Goal: Transaction & Acquisition: Purchase product/service

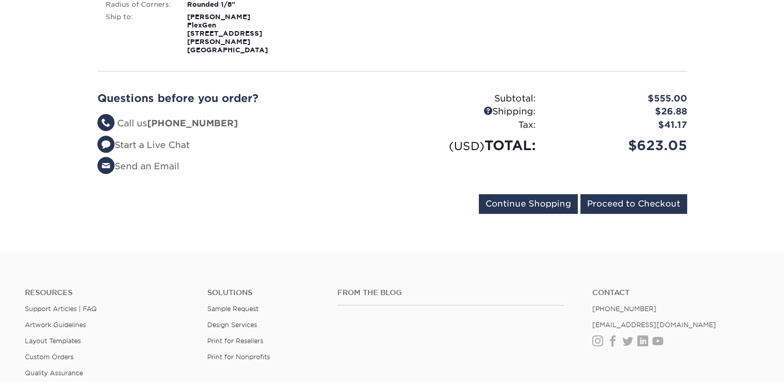
scroll to position [570, 0]
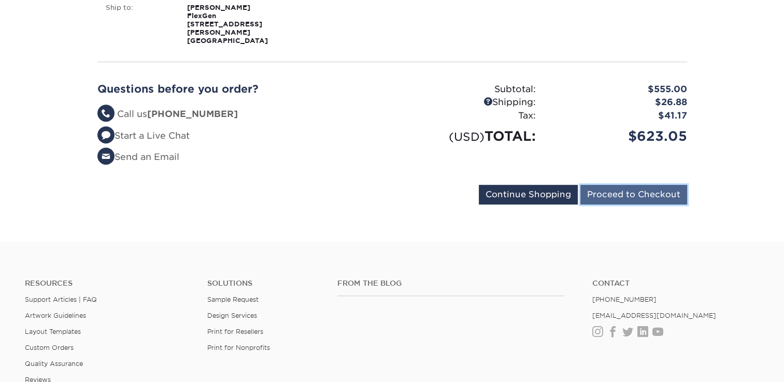
click at [621, 190] on input "Proceed to Checkout" at bounding box center [633, 195] width 107 height 20
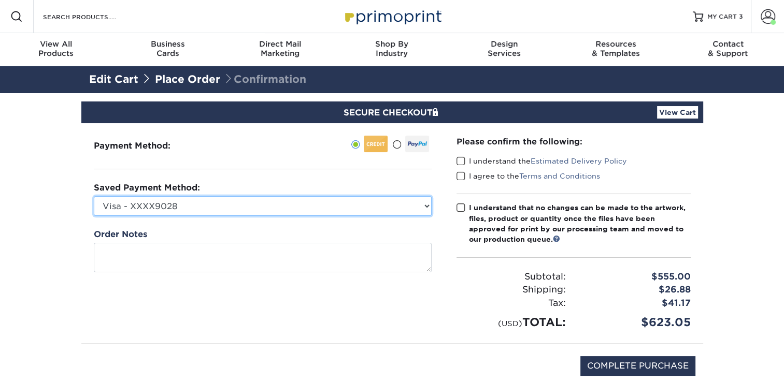
click at [330, 212] on select "Visa - XXXX9028 Visa - XXXX2898 Visa - XXXX1580 New Credit Card" at bounding box center [263, 206] width 338 height 20
select select "71139"
click at [94, 196] on select "Visa - XXXX9028 Visa - XXXX2898 Visa - XXXX1580 New Credit Card" at bounding box center [263, 206] width 338 height 20
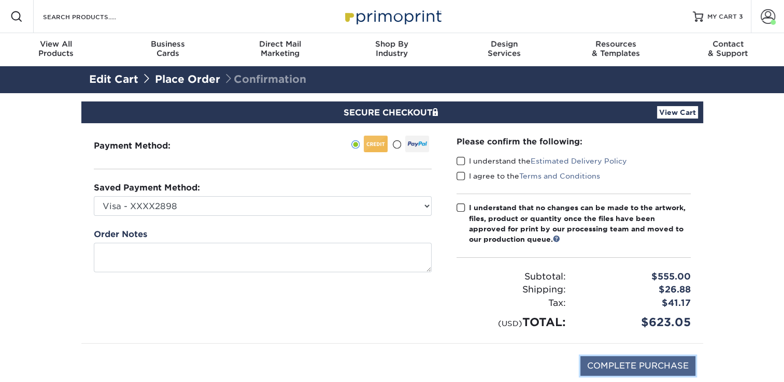
click at [671, 365] on input "COMPLETE PURCHASE" at bounding box center [637, 366] width 115 height 20
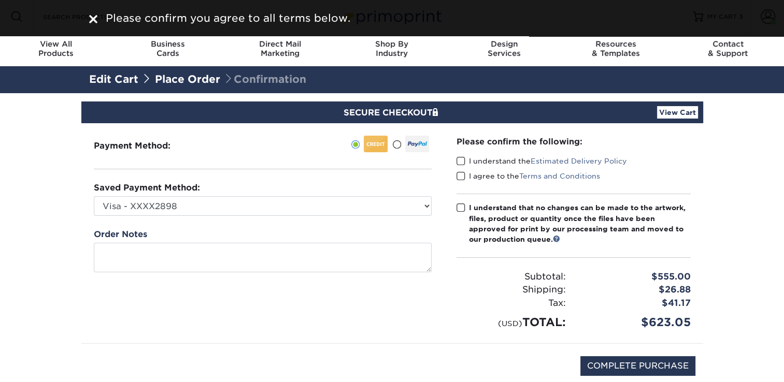
click at [462, 165] on span at bounding box center [460, 161] width 9 height 10
click at [0, 0] on input "I understand the Estimated Delivery Policy" at bounding box center [0, 0] width 0 height 0
click at [462, 176] on span at bounding box center [460, 176] width 9 height 10
click at [0, 0] on input "I agree to the Terms and Conditions" at bounding box center [0, 0] width 0 height 0
click at [460, 212] on span at bounding box center [460, 208] width 9 height 10
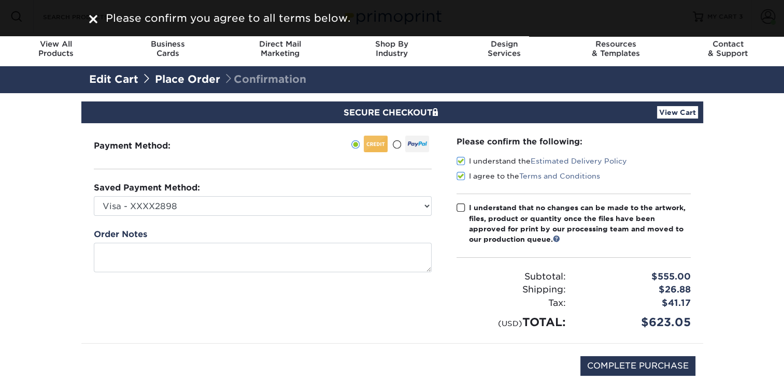
click at [0, 0] on input "I understand that no changes can be made to the artwork, files, product or quan…" at bounding box center [0, 0] width 0 height 0
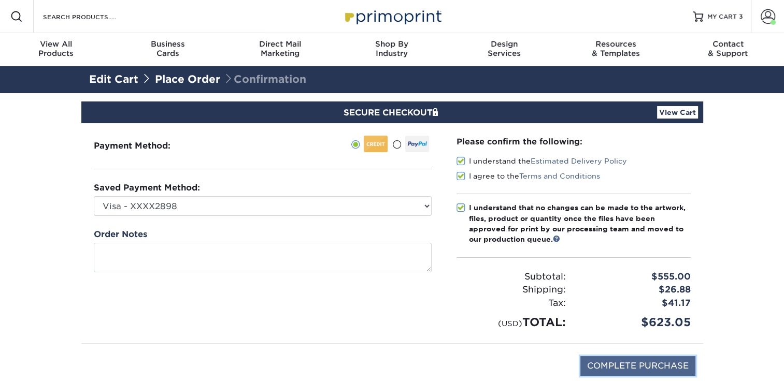
click at [632, 366] on input "COMPLETE PURCHASE" at bounding box center [637, 366] width 115 height 20
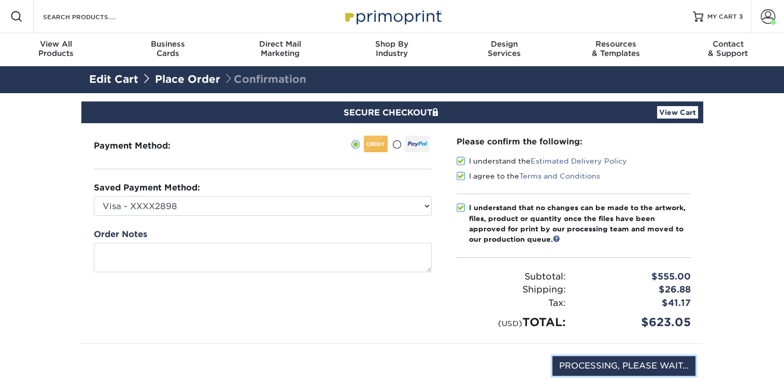
type input "COMPLETE PURCHASE"
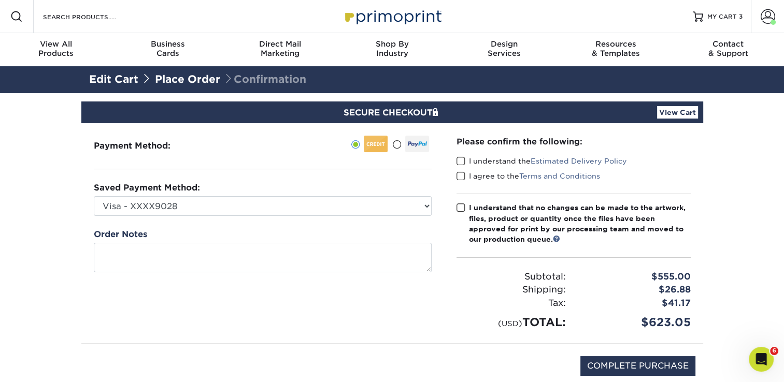
click at [461, 161] on span at bounding box center [460, 161] width 9 height 10
click at [0, 0] on input "I understand the Estimated Delivery Policy" at bounding box center [0, 0] width 0 height 0
click at [458, 178] on span at bounding box center [460, 176] width 9 height 10
click at [0, 0] on input "I agree to the Terms and Conditions" at bounding box center [0, 0] width 0 height 0
click at [460, 208] on span at bounding box center [460, 208] width 9 height 10
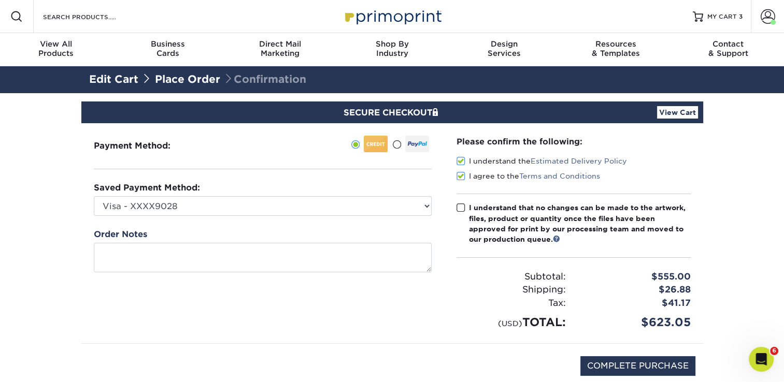
click at [0, 0] on input "I understand that no changes can be made to the artwork, files, product or quan…" at bounding box center [0, 0] width 0 height 0
click at [600, 366] on input "COMPLETE PURCHASE" at bounding box center [637, 366] width 115 height 20
type input "PROCESSING, PLEASE WAIT..."
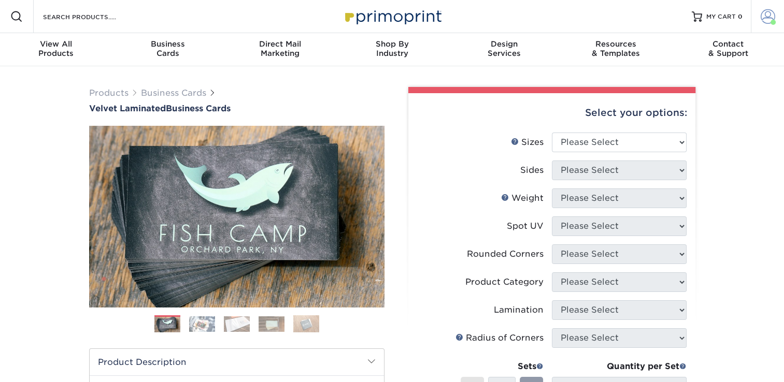
click at [768, 19] on span at bounding box center [767, 16] width 14 height 14
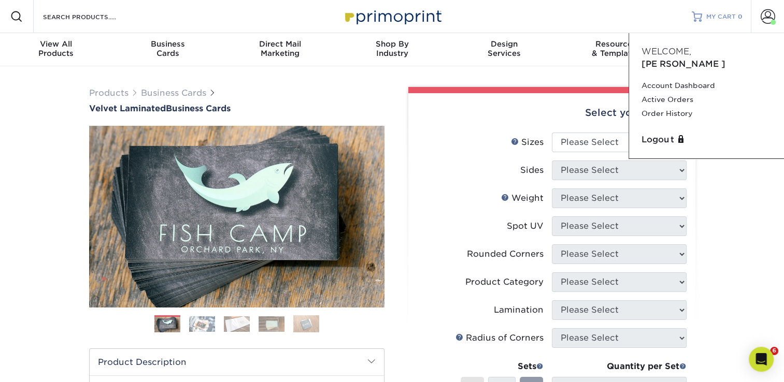
click at [726, 15] on span "MY CART" at bounding box center [721, 16] width 30 height 9
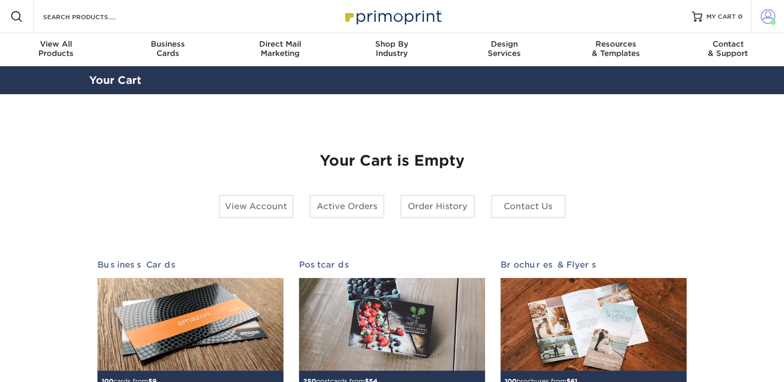
click at [764, 20] on span at bounding box center [767, 16] width 14 height 14
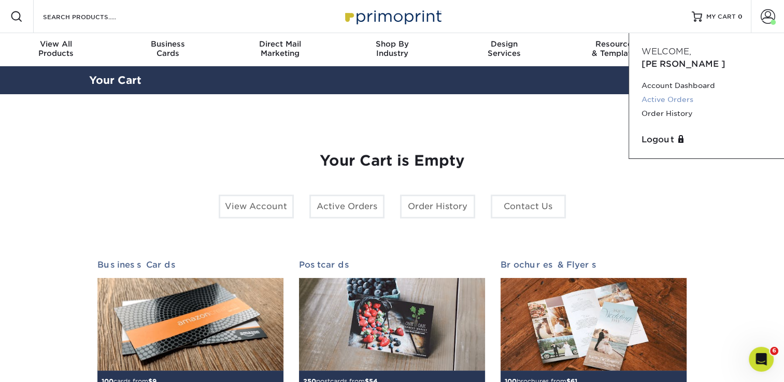
click at [680, 93] on link "Active Orders" at bounding box center [706, 100] width 130 height 14
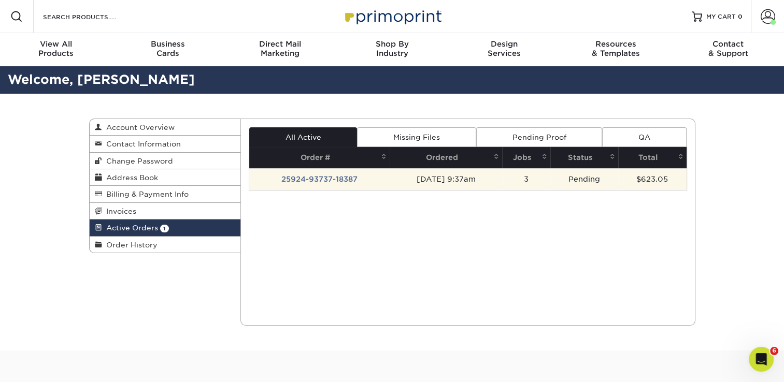
click at [502, 185] on td "[DATE] 9:37am" at bounding box center [445, 179] width 112 height 22
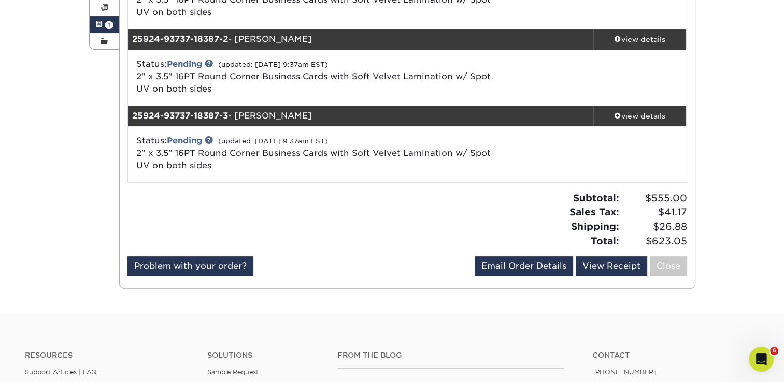
scroll to position [207, 0]
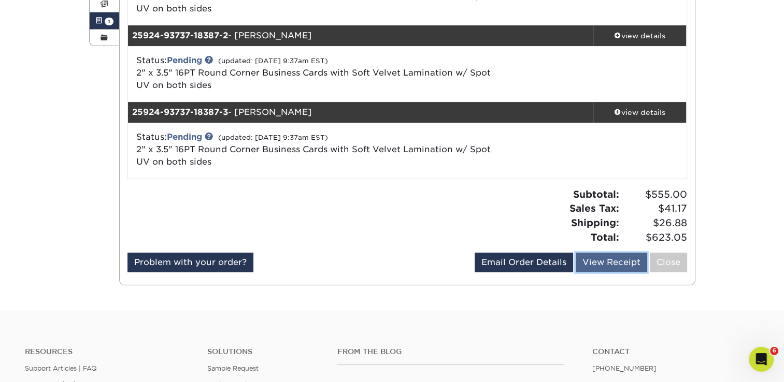
click at [594, 257] on link "View Receipt" at bounding box center [610, 263] width 71 height 20
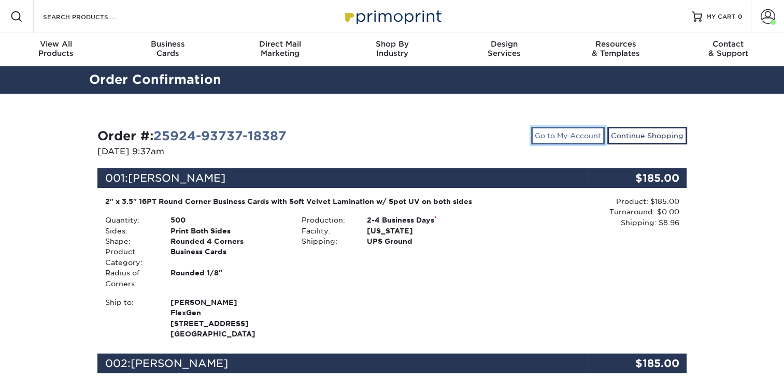
click at [568, 139] on link "Go to My Account" at bounding box center [568, 136] width 74 height 18
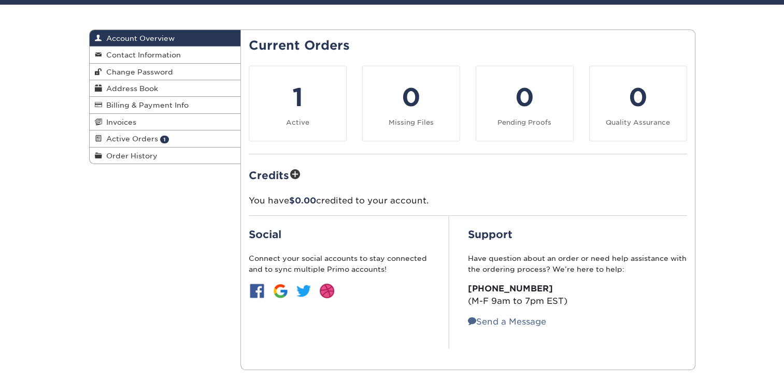
scroll to position [104, 0]
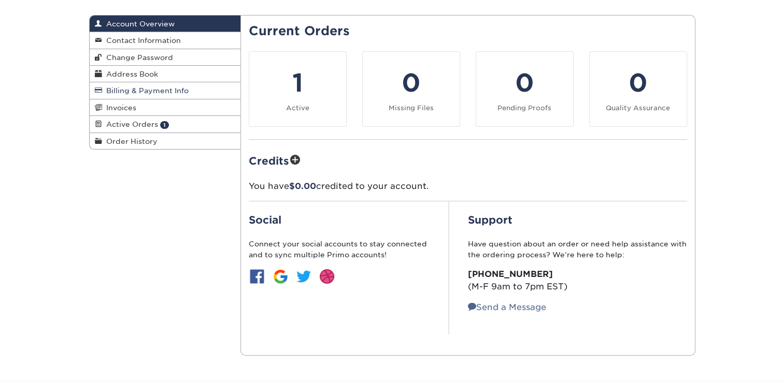
click at [150, 89] on span "Billing & Payment Info" at bounding box center [145, 90] width 86 height 8
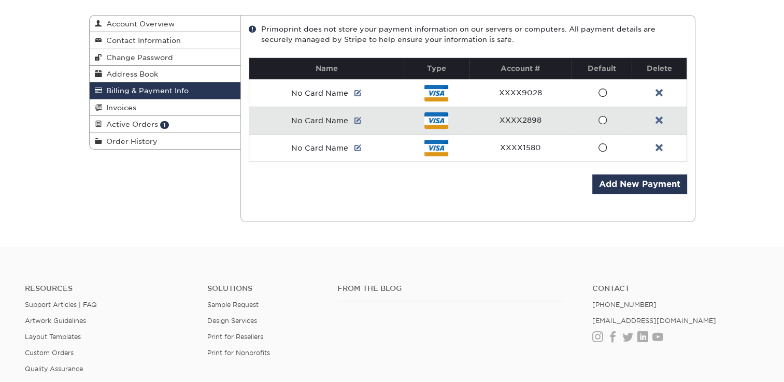
click at [603, 121] on span at bounding box center [602, 120] width 9 height 10
click at [0, 0] on input "radio" at bounding box center [0, 0] width 0 height 0
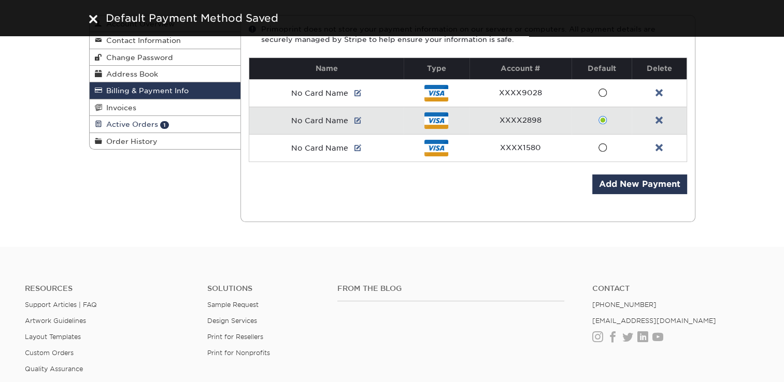
click at [146, 128] on span "Active Orders" at bounding box center [130, 124] width 56 height 8
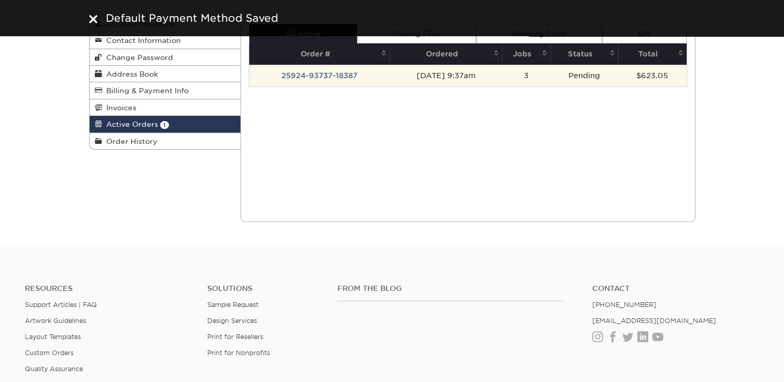
click at [362, 72] on td "25924-93737-18387" at bounding box center [319, 76] width 140 height 22
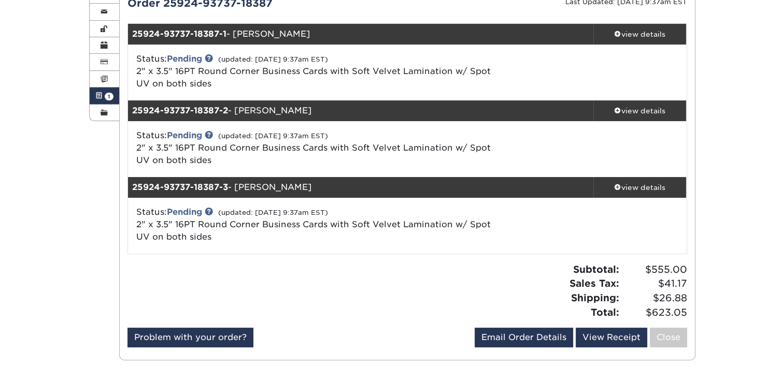
scroll to position [155, 0]
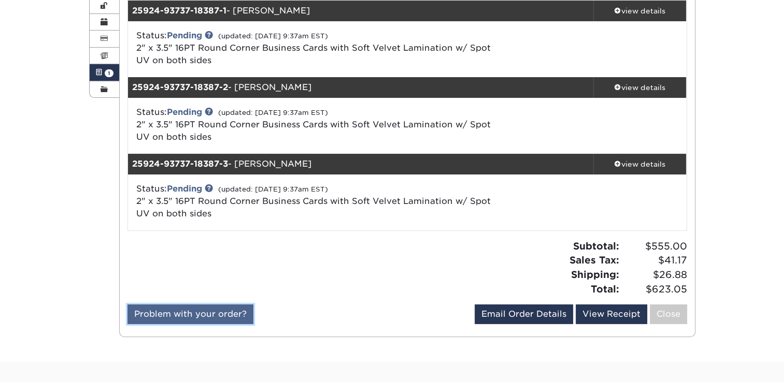
click at [217, 310] on link "Problem with your order?" at bounding box center [190, 314] width 126 height 20
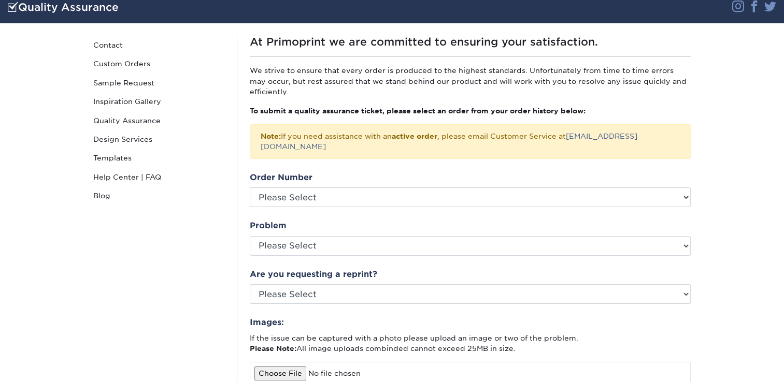
scroll to position [104, 0]
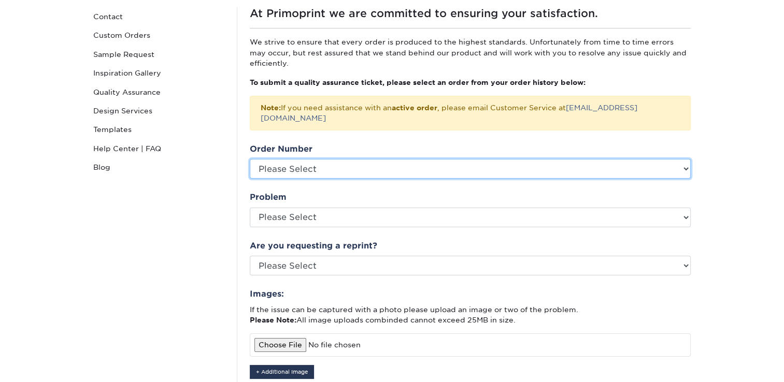
click at [278, 159] on select "Please Select 2595-101599-18387 [CREDIT_CARD_NUMBER] 25827-113322-18387 25718-1…" at bounding box center [470, 169] width 441 height 20
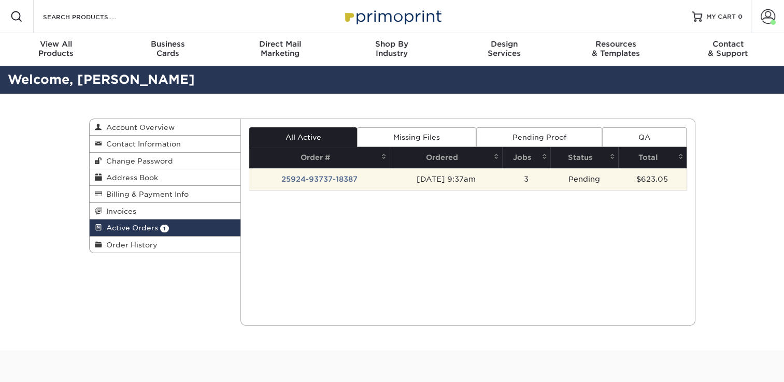
click at [322, 184] on td "25924-93737-18387" at bounding box center [319, 179] width 140 height 22
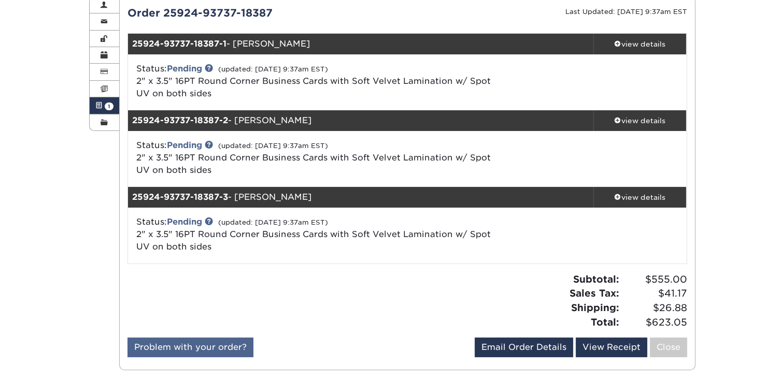
scroll to position [207, 0]
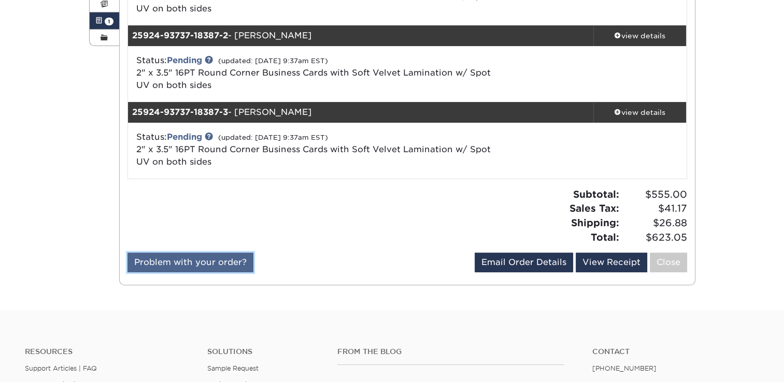
click at [203, 257] on link "Problem with your order?" at bounding box center [190, 263] width 126 height 20
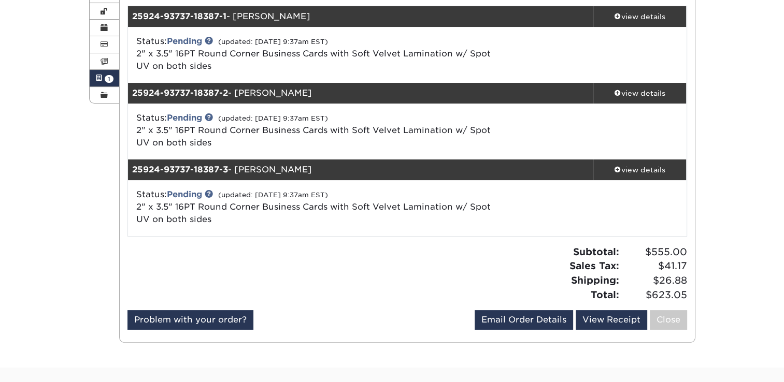
scroll to position [155, 0]
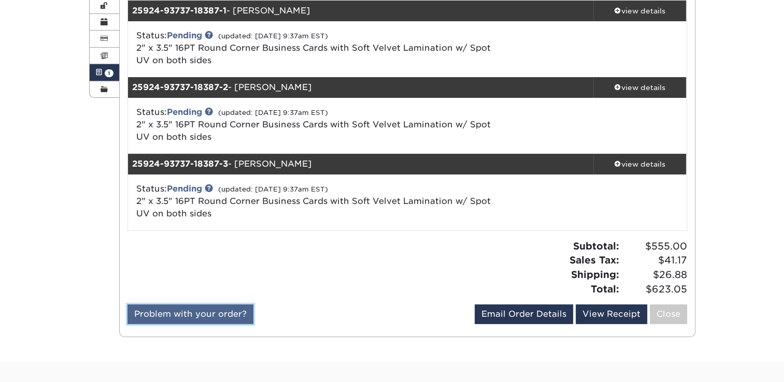
click at [212, 316] on link "Problem with your order?" at bounding box center [190, 314] width 126 height 20
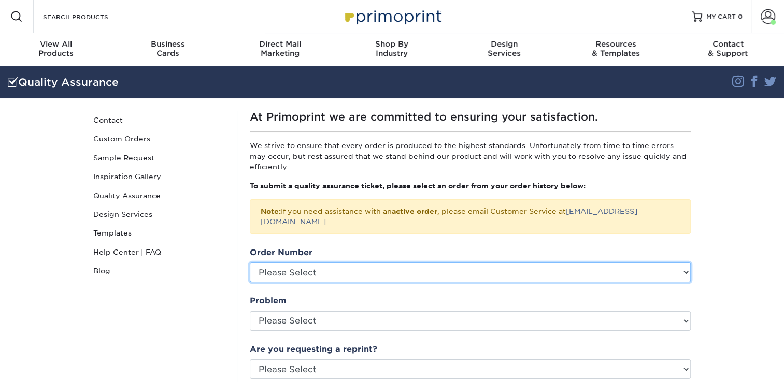
click at [324, 265] on select "Please Select 2595-101599-18387 [CREDIT_CARD_NUMBER] 25827-113322-18387 25718-1…" at bounding box center [470, 273] width 441 height 20
click at [286, 263] on select "Please Select 2595-101599-18387 25829-122133-18387 25827-113322-18387 25718-118…" at bounding box center [470, 273] width 441 height 20
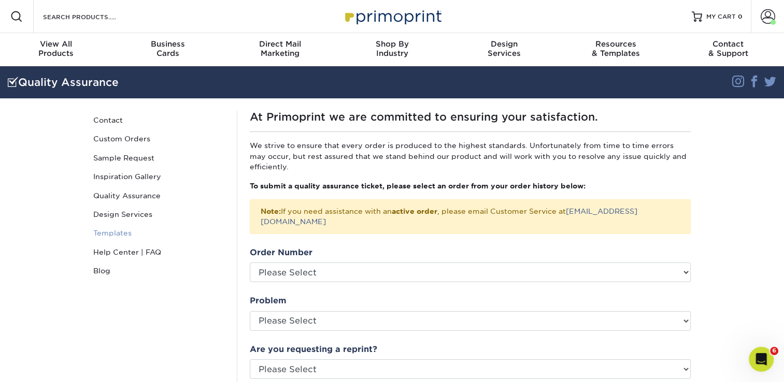
click at [220, 226] on link "Templates" at bounding box center [159, 233] width 140 height 19
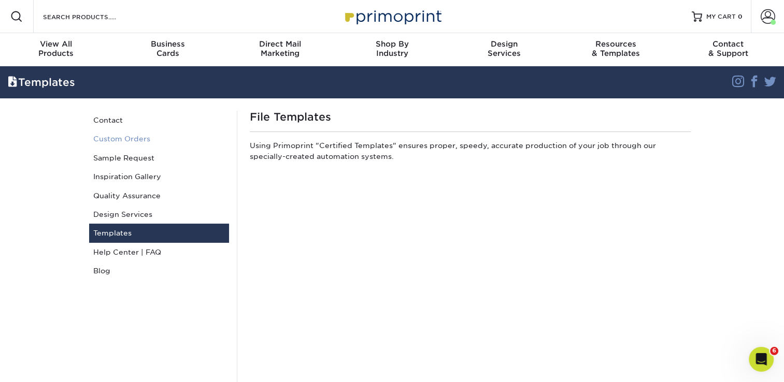
click at [116, 139] on link "Custom Orders" at bounding box center [159, 138] width 140 height 19
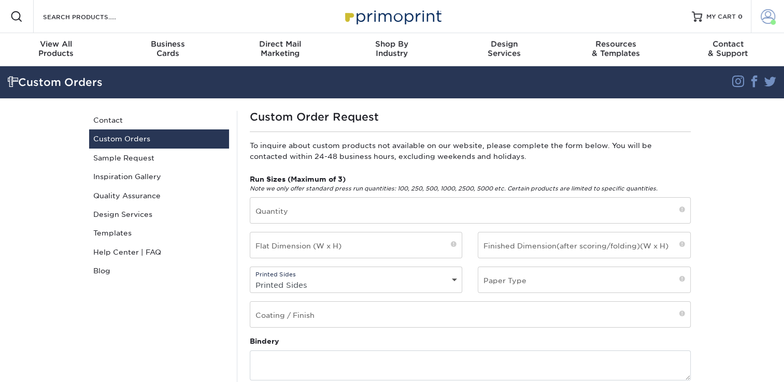
click at [774, 20] on link "Account" at bounding box center [766, 16] width 33 height 33
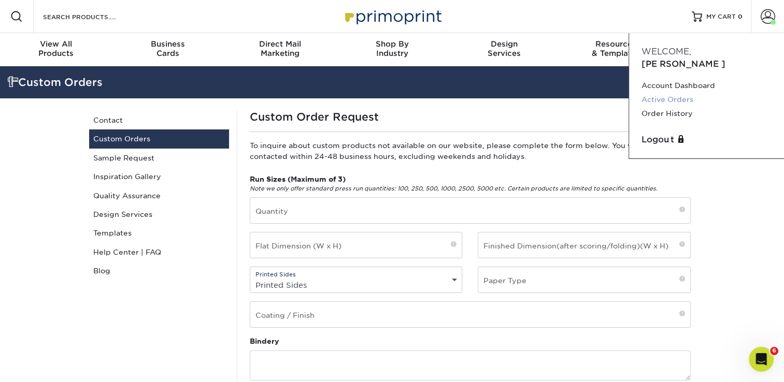
click at [679, 93] on link "Active Orders" at bounding box center [706, 100] width 130 height 14
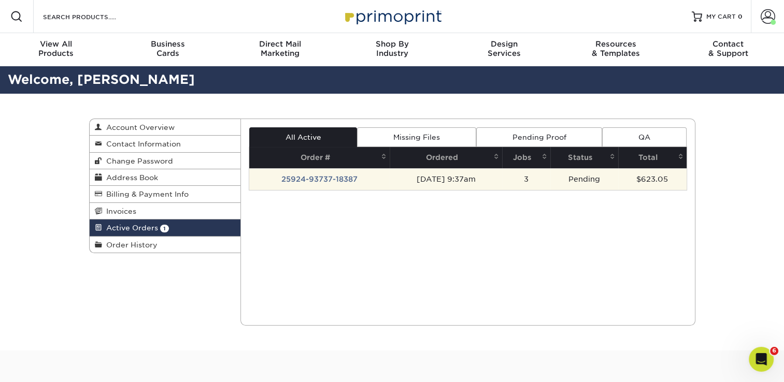
click at [295, 177] on td "25924-93737-18387" at bounding box center [319, 179] width 140 height 22
